Goal: Information Seeking & Learning: Find specific fact

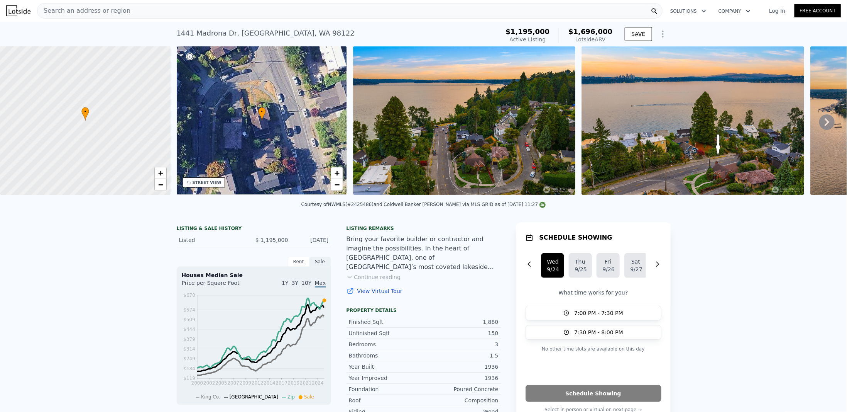
click at [506, 157] on img at bounding box center [464, 120] width 222 height 148
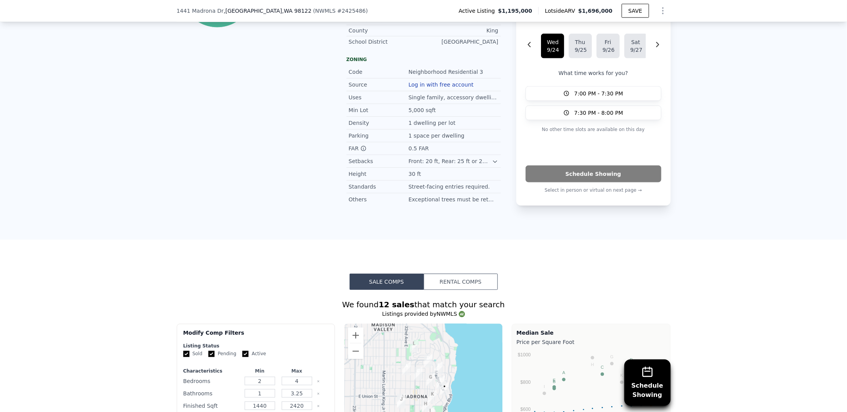
scroll to position [769, 0]
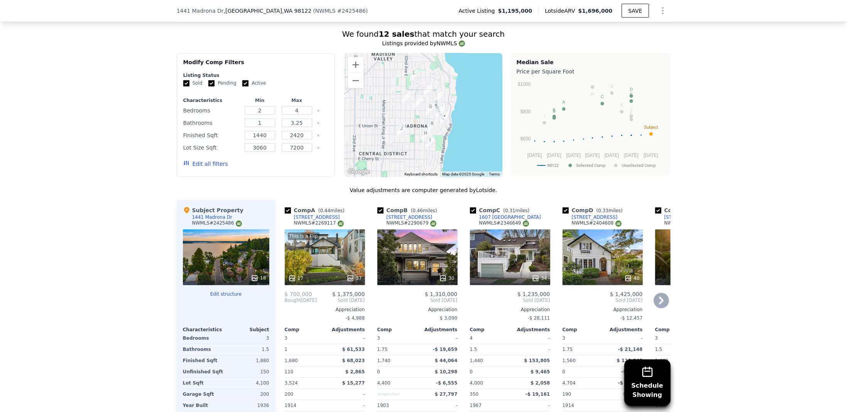
click at [659, 303] on icon at bounding box center [661, 301] width 5 height 8
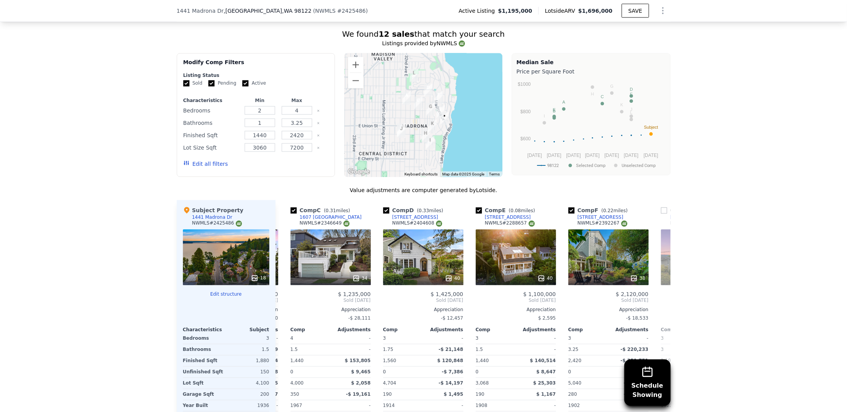
scroll to position [0, 185]
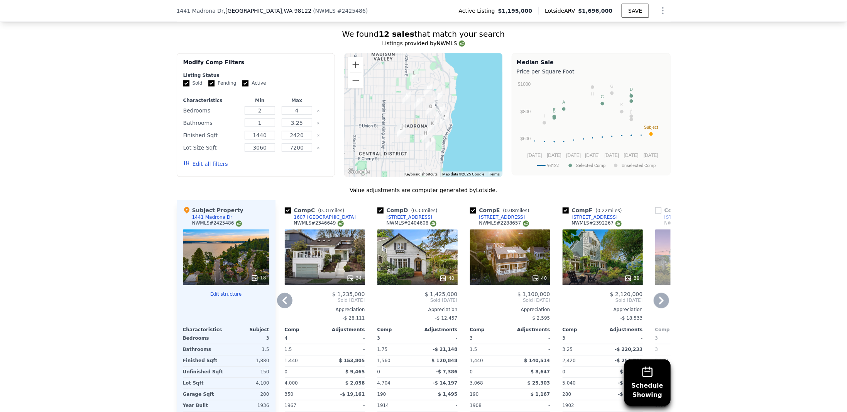
click at [357, 64] on button "Zoom in" at bounding box center [355, 64] width 15 height 15
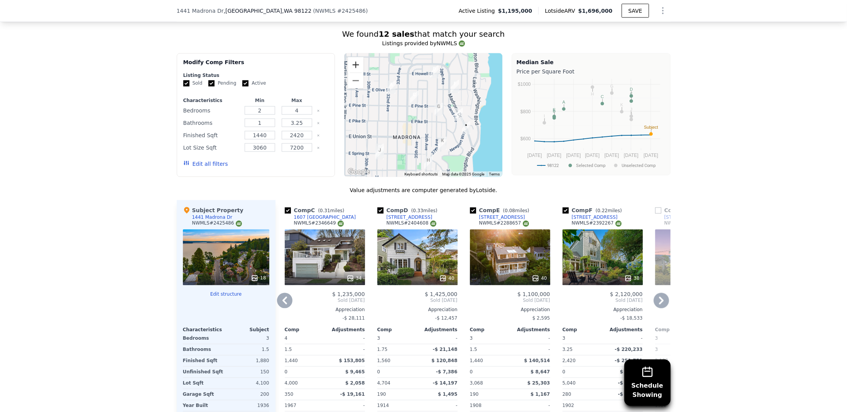
click at [357, 64] on button "Zoom in" at bounding box center [355, 64] width 15 height 15
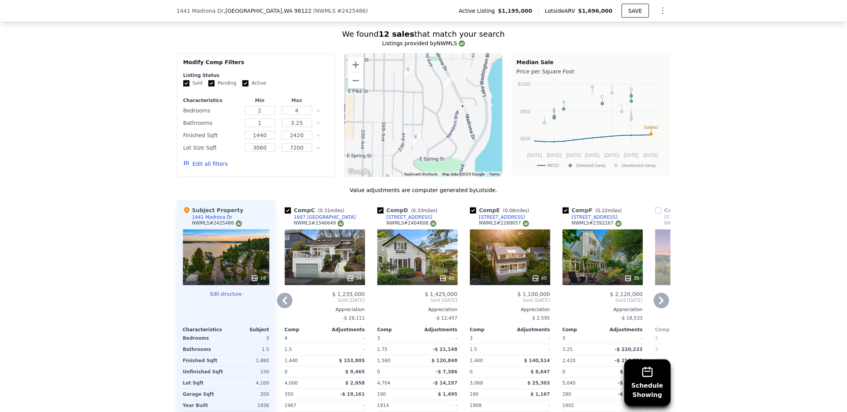
drag, startPoint x: 452, startPoint y: 139, endPoint x: 405, endPoint y: 102, distance: 60.7
click at [405, 102] on div at bounding box center [423, 115] width 158 height 124
click at [443, 79] on img "1531 Madrona Dr" at bounding box center [448, 82] width 15 height 19
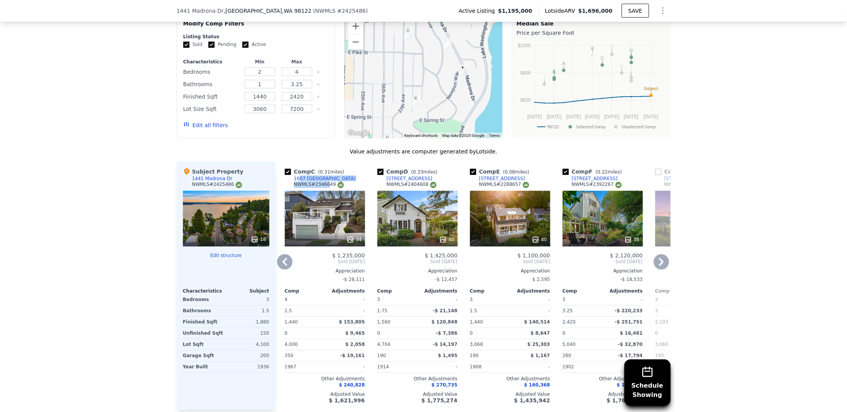
drag, startPoint x: 322, startPoint y: 179, endPoint x: 295, endPoint y: 179, distance: 27.0
click at [295, 179] on div "Comp C ( 0.31 miles) [STREET_ADDRESS] # 2346649" at bounding box center [325, 179] width 80 height 23
click at [320, 180] on div "Comp C ( 0.31 miles) [STREET_ADDRESS] # 2346649" at bounding box center [325, 179] width 80 height 23
drag, startPoint x: 322, startPoint y: 180, endPoint x: 318, endPoint y: 180, distance: 3.9
click at [318, 180] on div "Comp C ( 0.31 miles) [STREET_ADDRESS] # 2346649" at bounding box center [325, 179] width 80 height 23
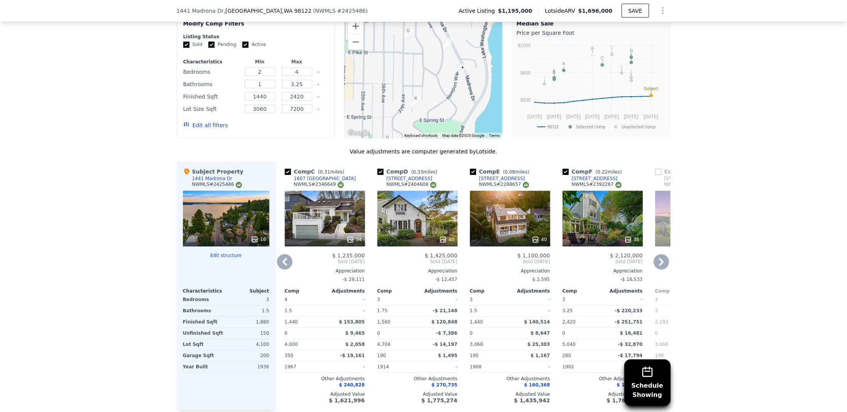
click at [276, 185] on div "Comp A ( 0.44 miles) [STREET_ADDRESS] This is a Flip 17 37 $ 700,000 $ 1,375,00…" at bounding box center [473, 285] width 395 height 248
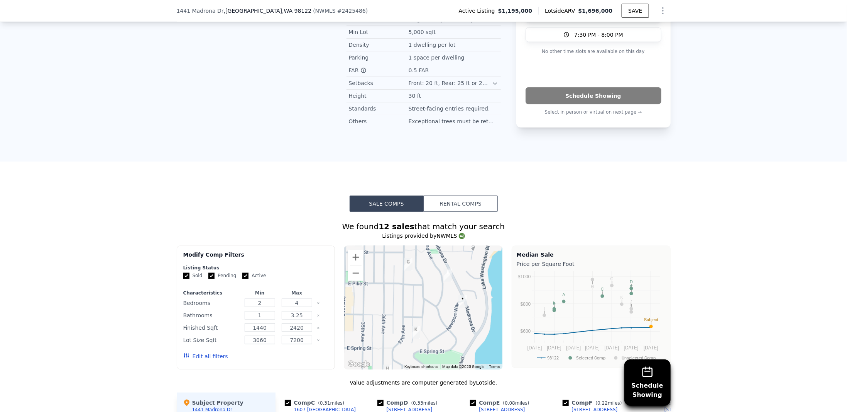
scroll to position [576, 0]
drag, startPoint x: 290, startPoint y: 9, endPoint x: 309, endPoint y: 11, distance: 19.8
click at [337, 11] on span "# 2425486" at bounding box center [351, 11] width 29 height 6
copy span "2425486"
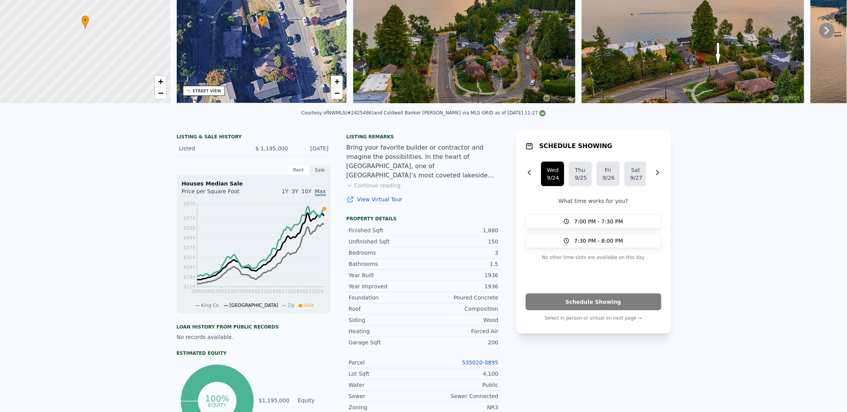
scroll to position [0, 0]
